Goal: Information Seeking & Learning: Learn about a topic

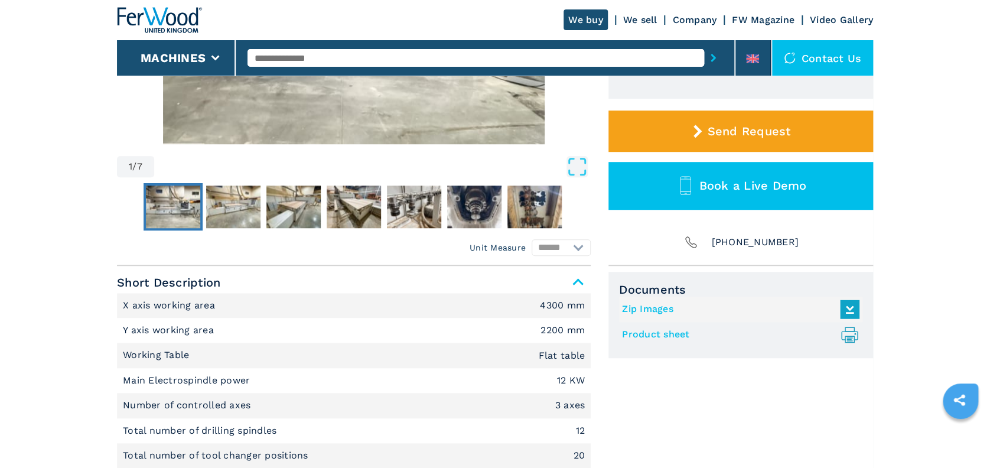
scroll to position [321, 0]
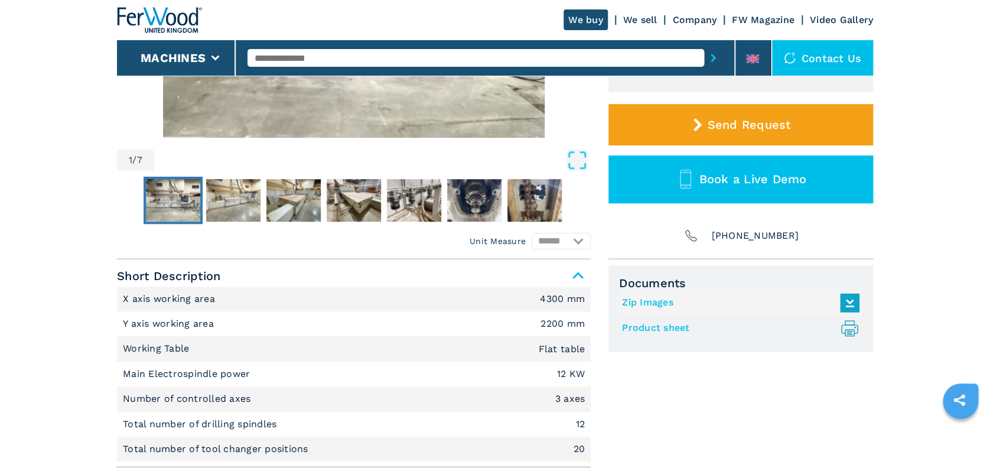
click at [852, 323] on icon ".prefix__st0{stroke-linecap:round;stroke-linejoin:round}.prefix__st0,.prefix__s…" at bounding box center [849, 327] width 19 height 19
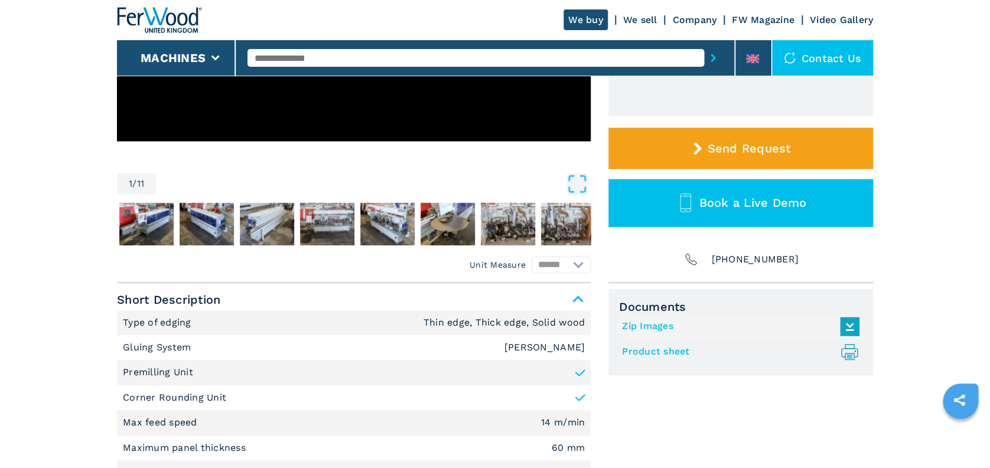
scroll to position [341, 0]
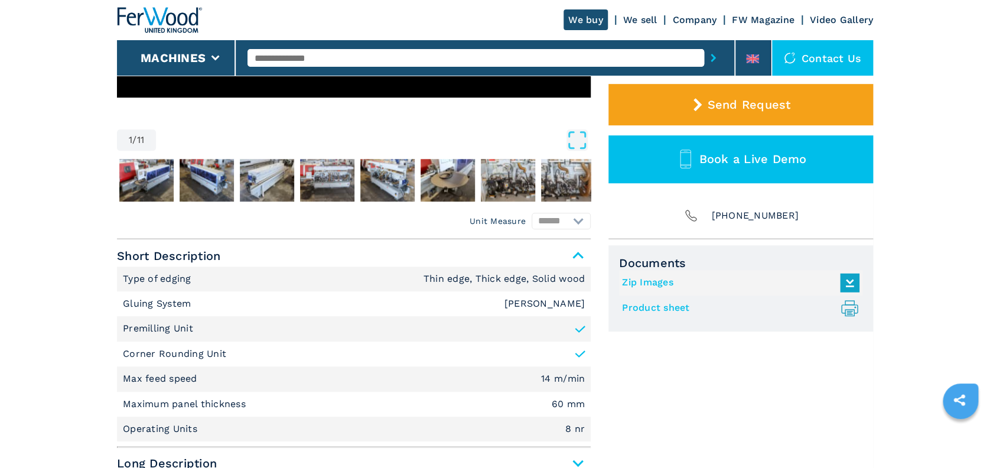
click at [855, 306] on circle at bounding box center [855, 307] width 2 height 2
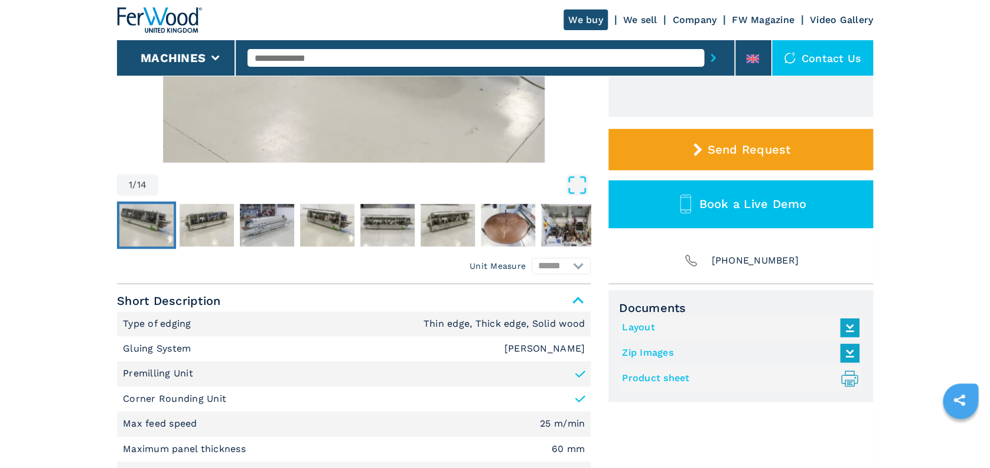
scroll to position [299, 0]
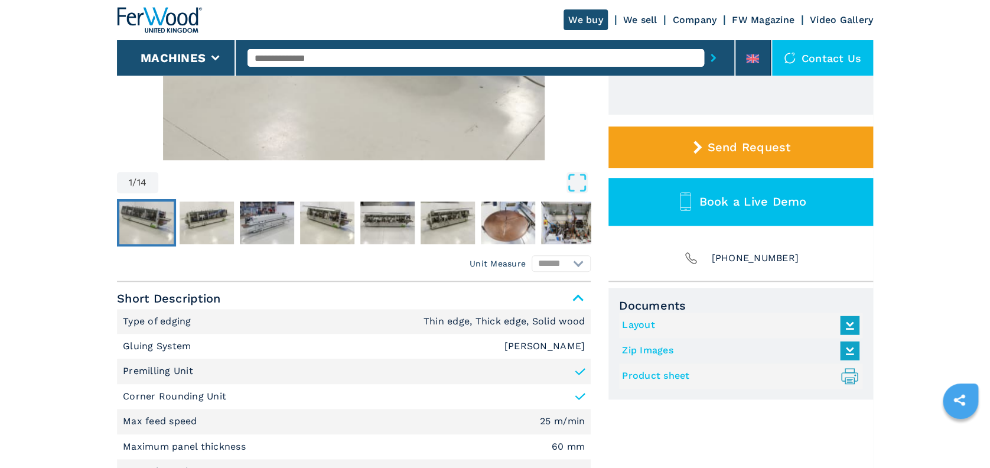
click at [853, 378] on icon ".prefix__st0{stroke-linecap:round;stroke-linejoin:round}.prefix__st0,.prefix__s…" at bounding box center [849, 375] width 19 height 19
